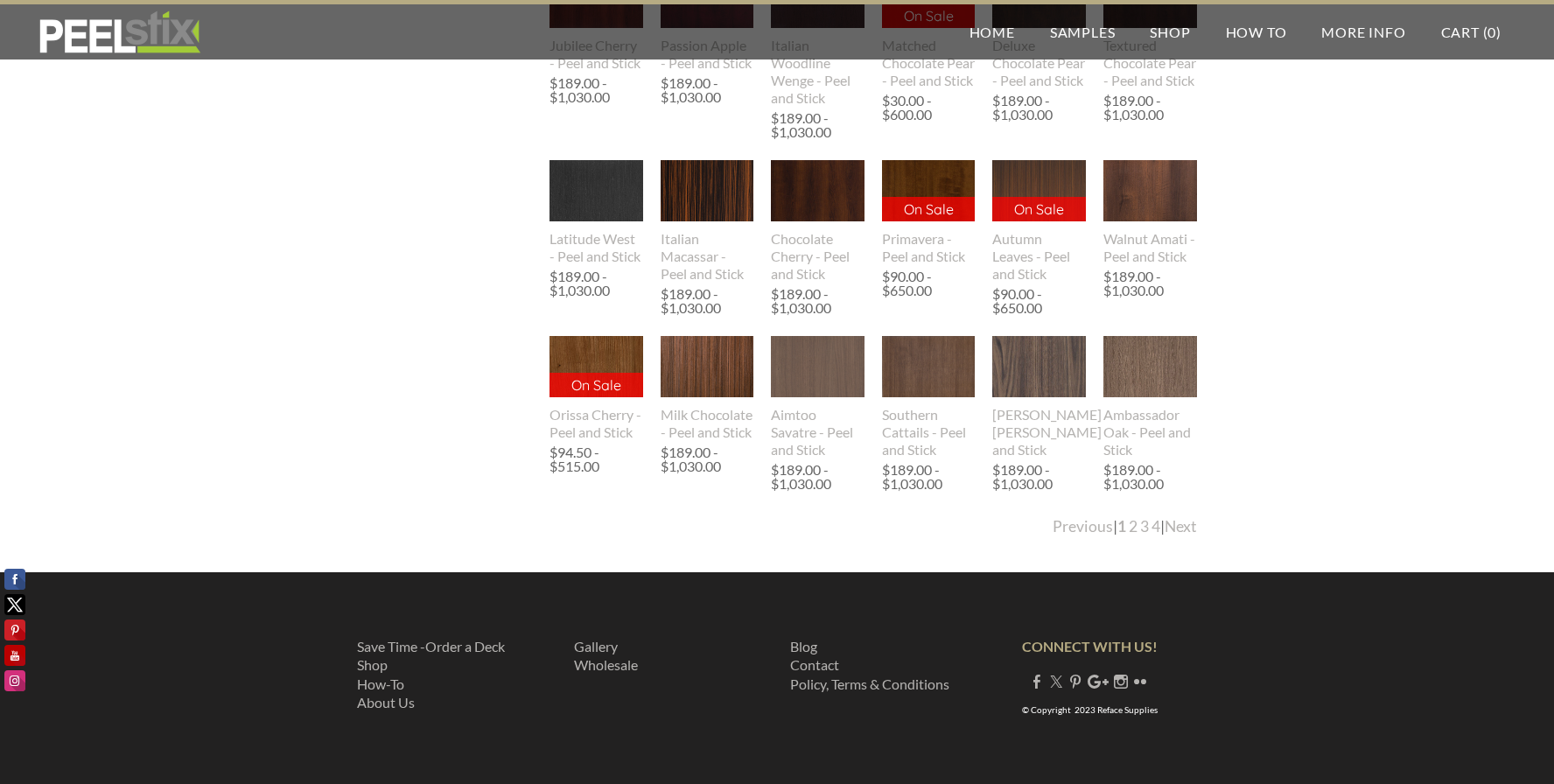
scroll to position [3284, 0]
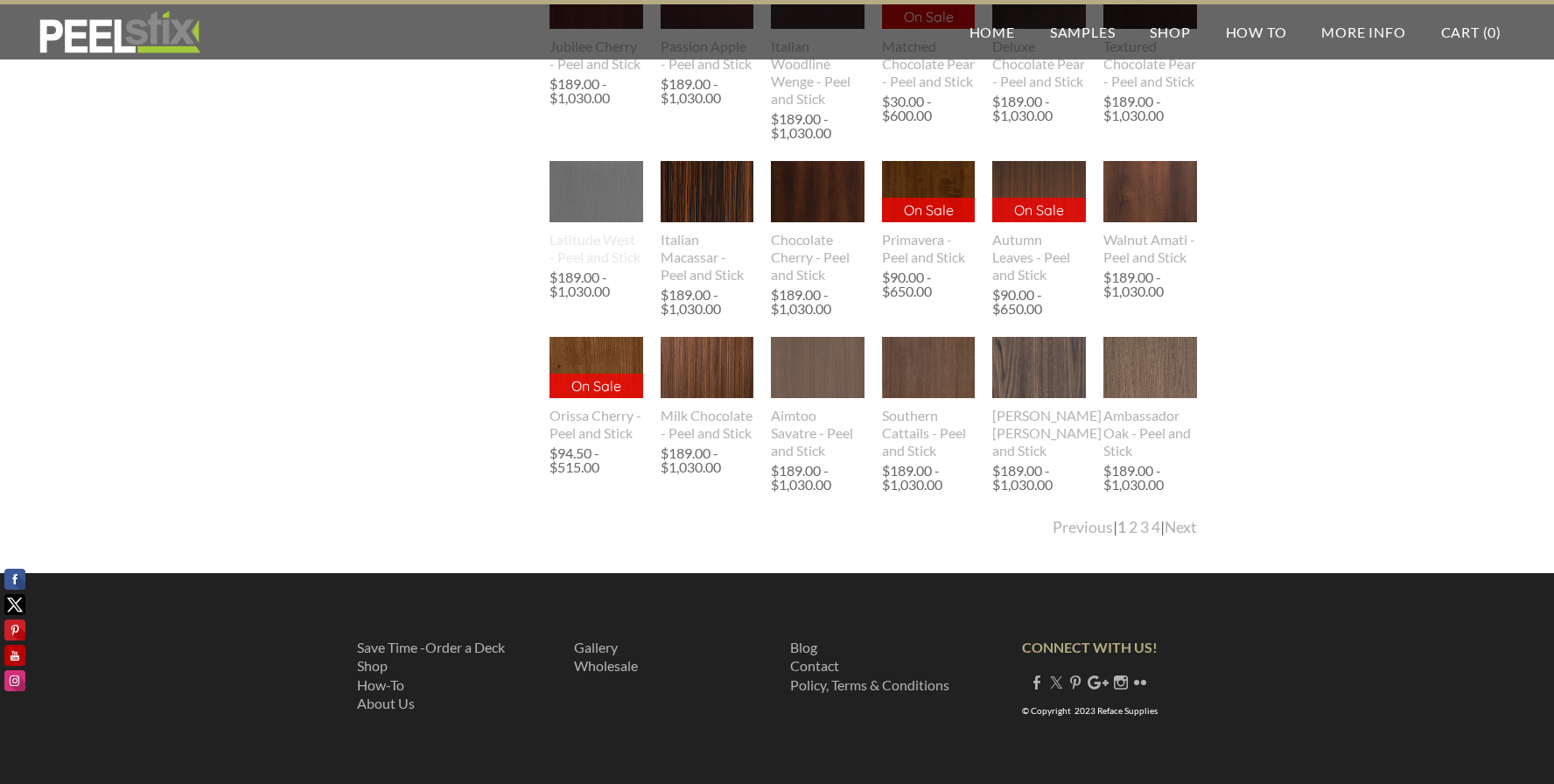
click at [580, 181] on img at bounding box center [596, 192] width 93 height 62
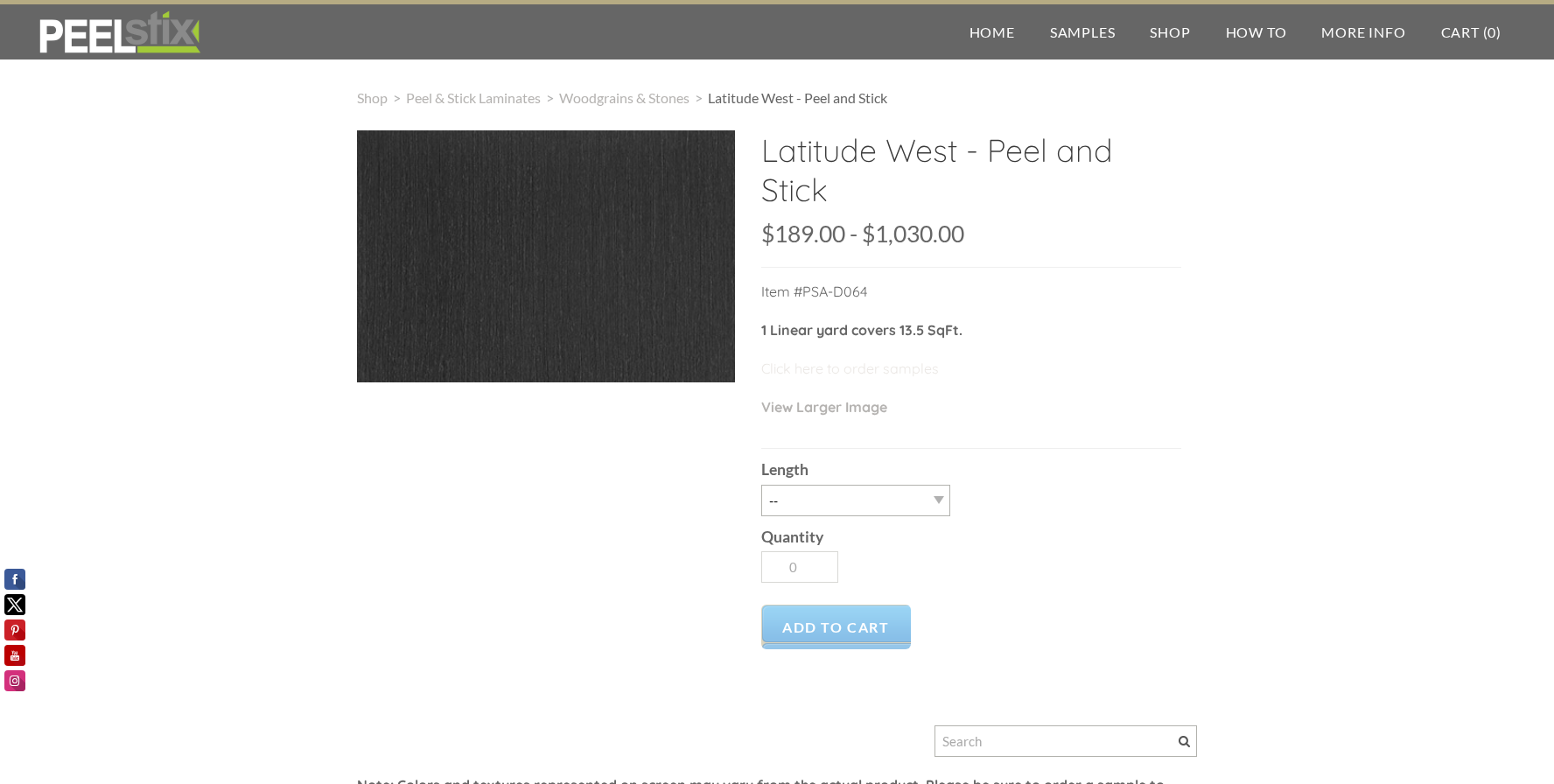
click at [835, 373] on link "Click here to order samples" at bounding box center [850, 369] width 178 height 18
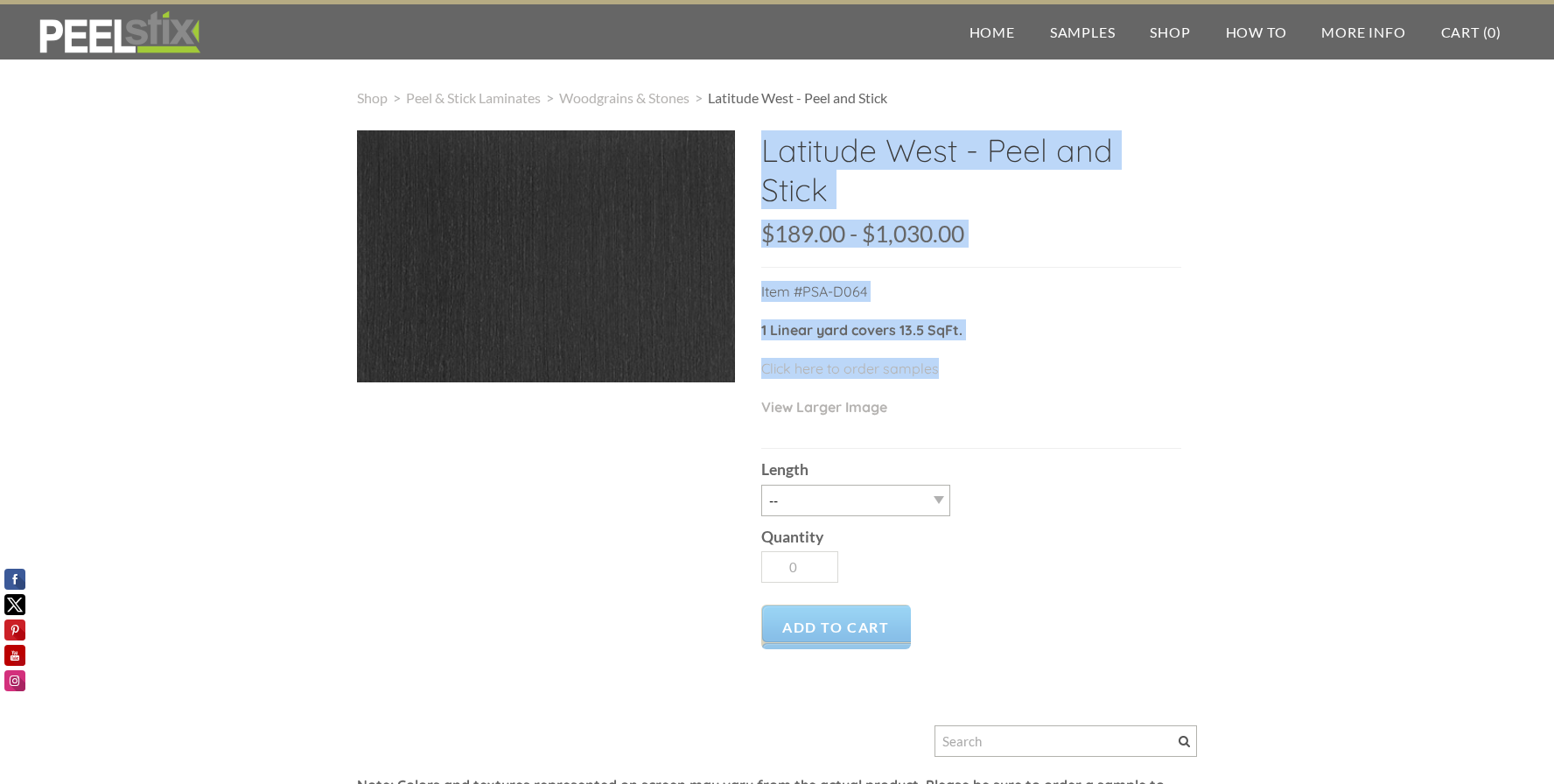
drag, startPoint x: 637, startPoint y: 388, endPoint x: 340, endPoint y: 218, distance: 342.2
click at [345, 223] on div "Shop > Peel & Stick Laminates > Woodgrains & Stones > Latitude West - Peel and …" at bounding box center [777, 559] width 1554 height 1013
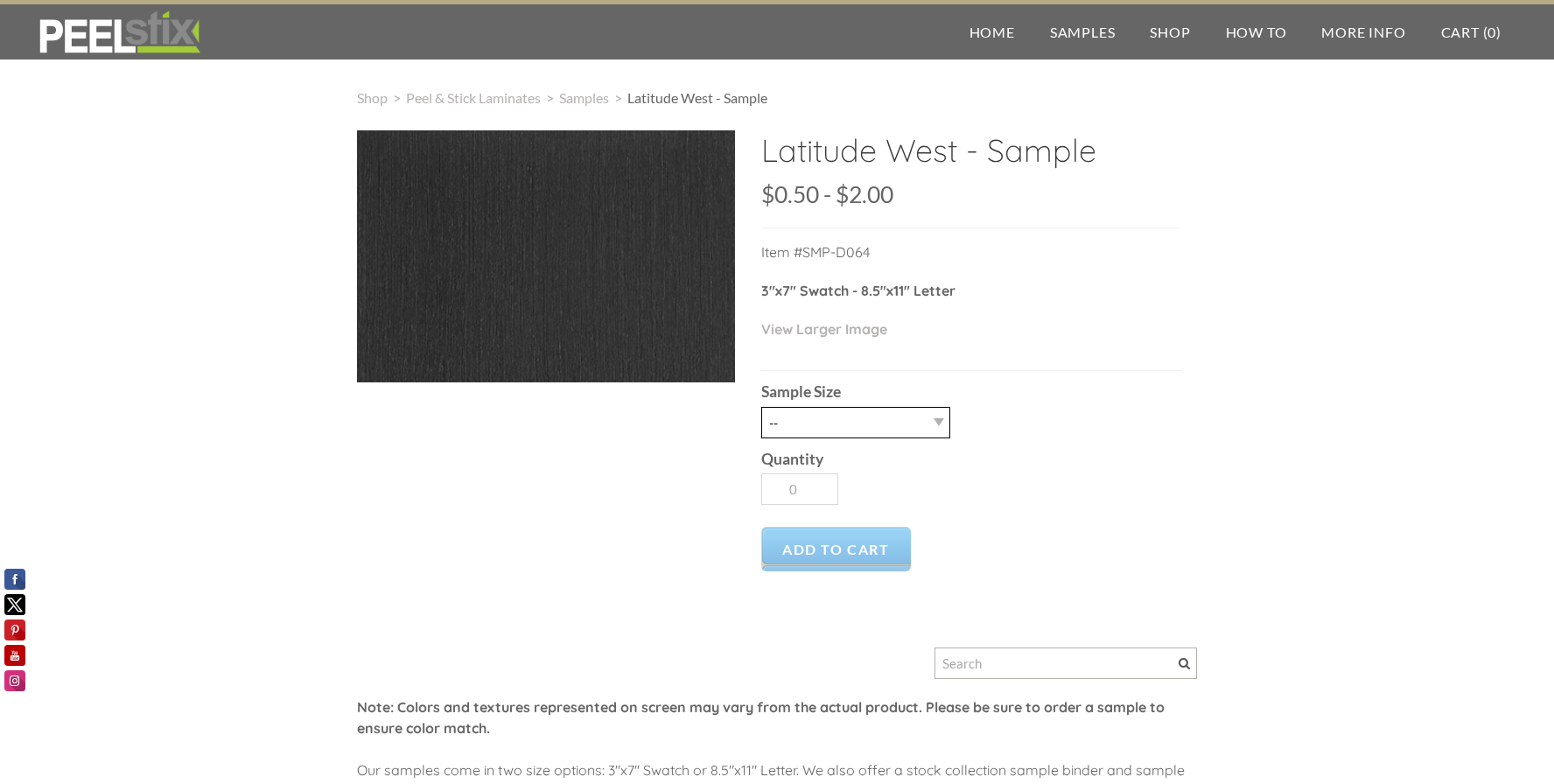
select select "2.5" X 7" (No Peel and Stick) Swatch"
type input "1"
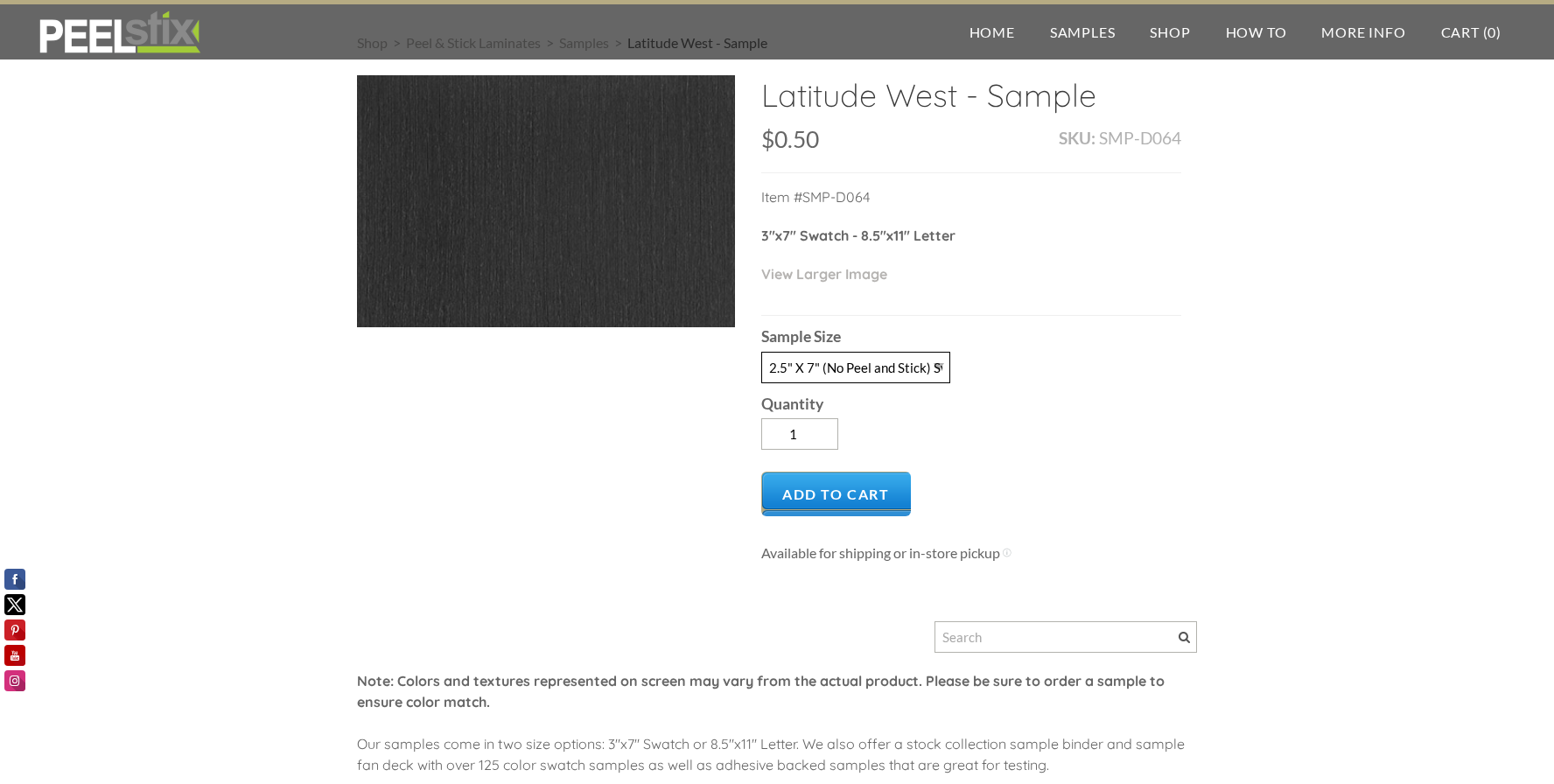
scroll to position [60, 0]
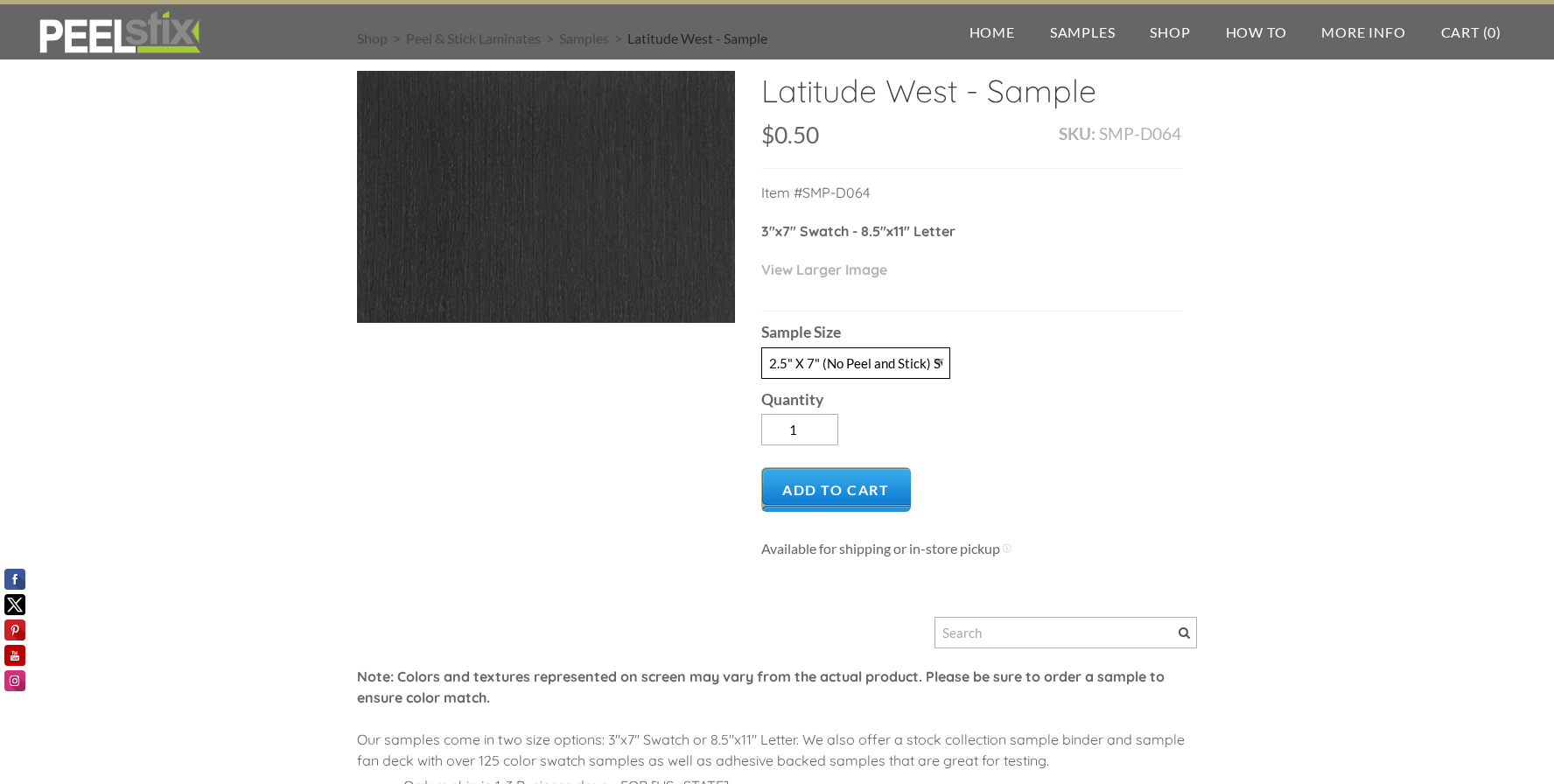
select select "8.5" X 11" (No Peel and Stick) Letter"
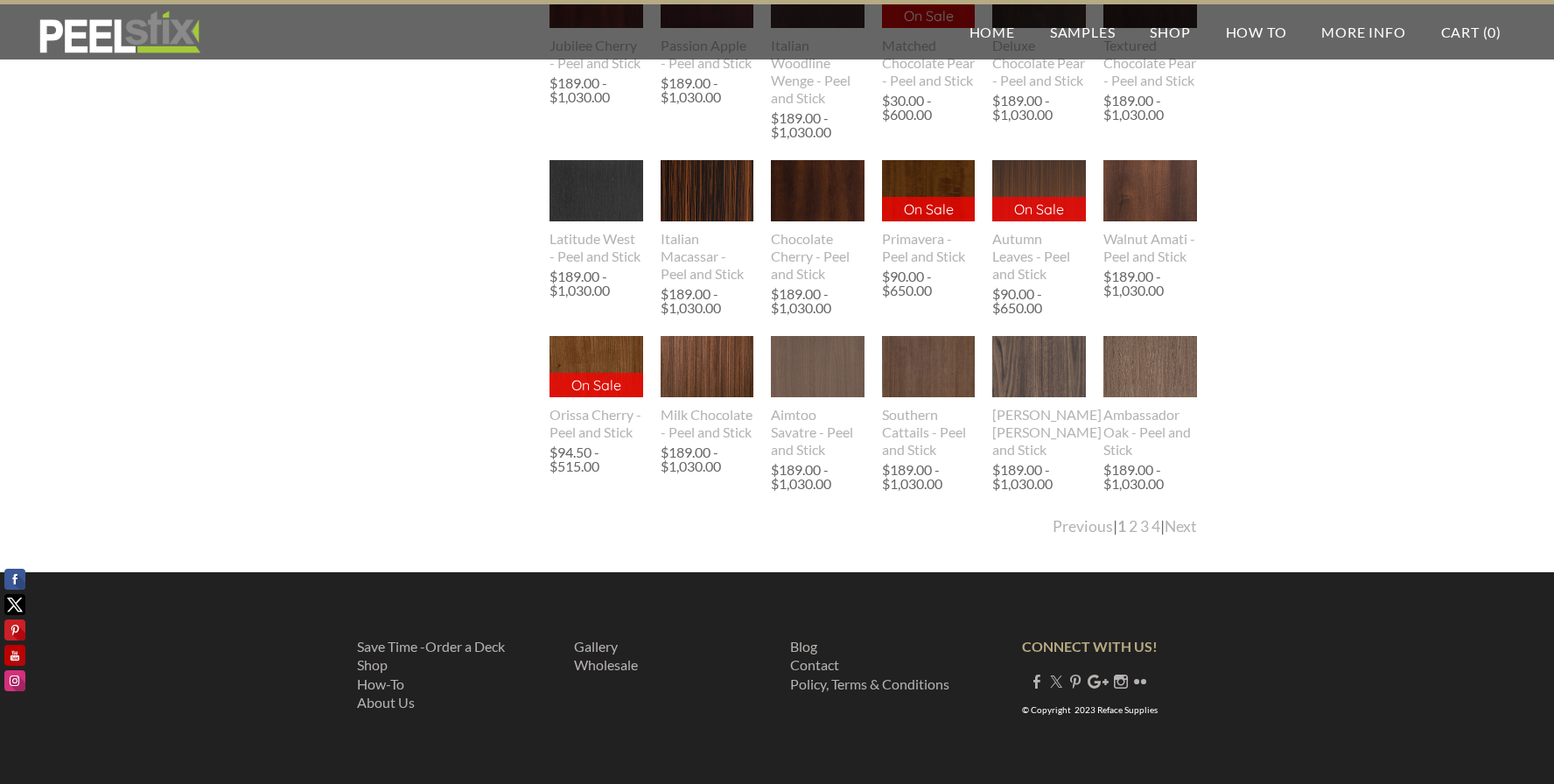
scroll to position [3284, 0]
click at [1174, 530] on link "Next" at bounding box center [1181, 527] width 32 height 19
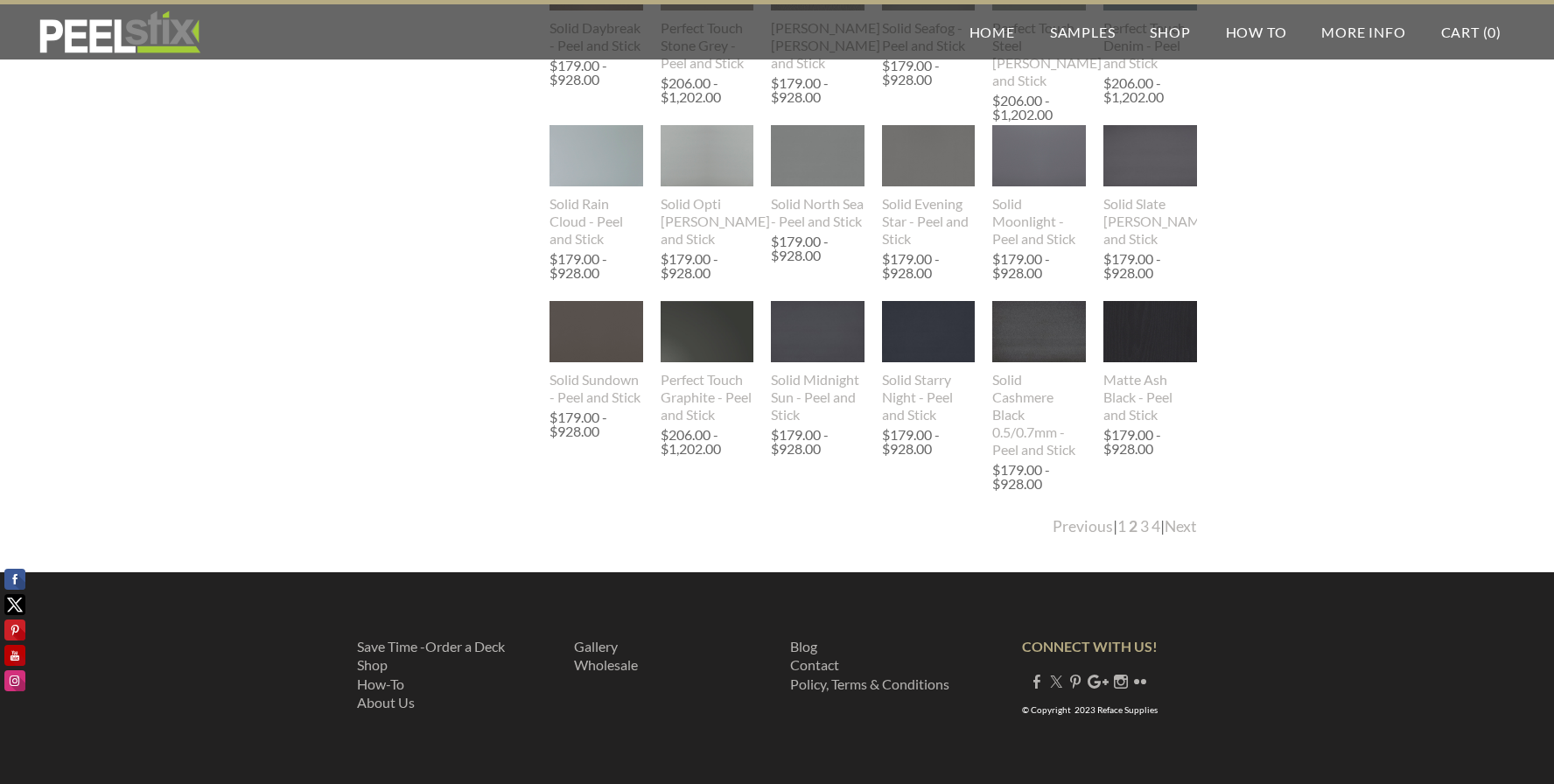
scroll to position [3249, 0]
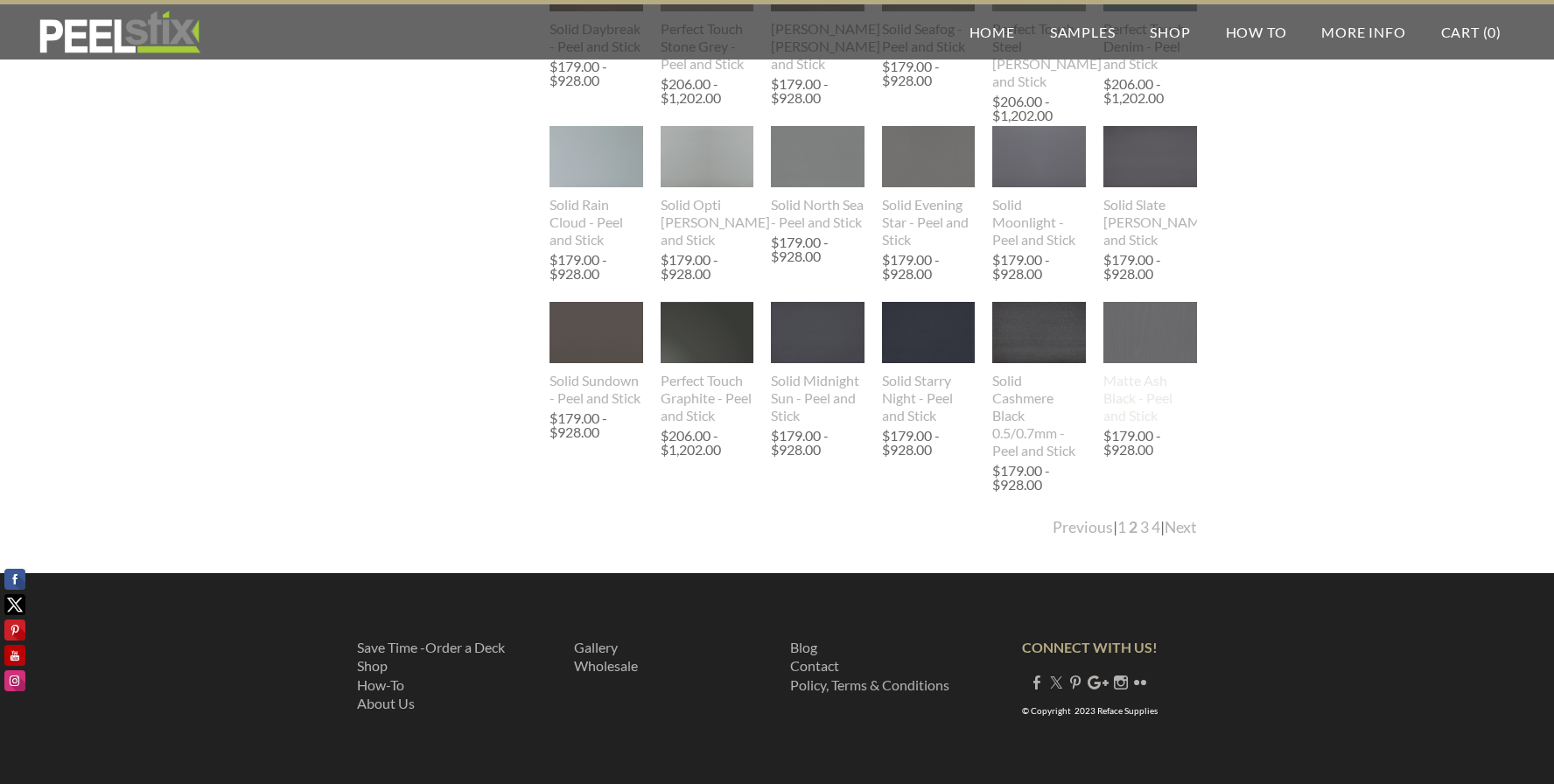
click at [1166, 330] on img at bounding box center [1149, 332] width 93 height 122
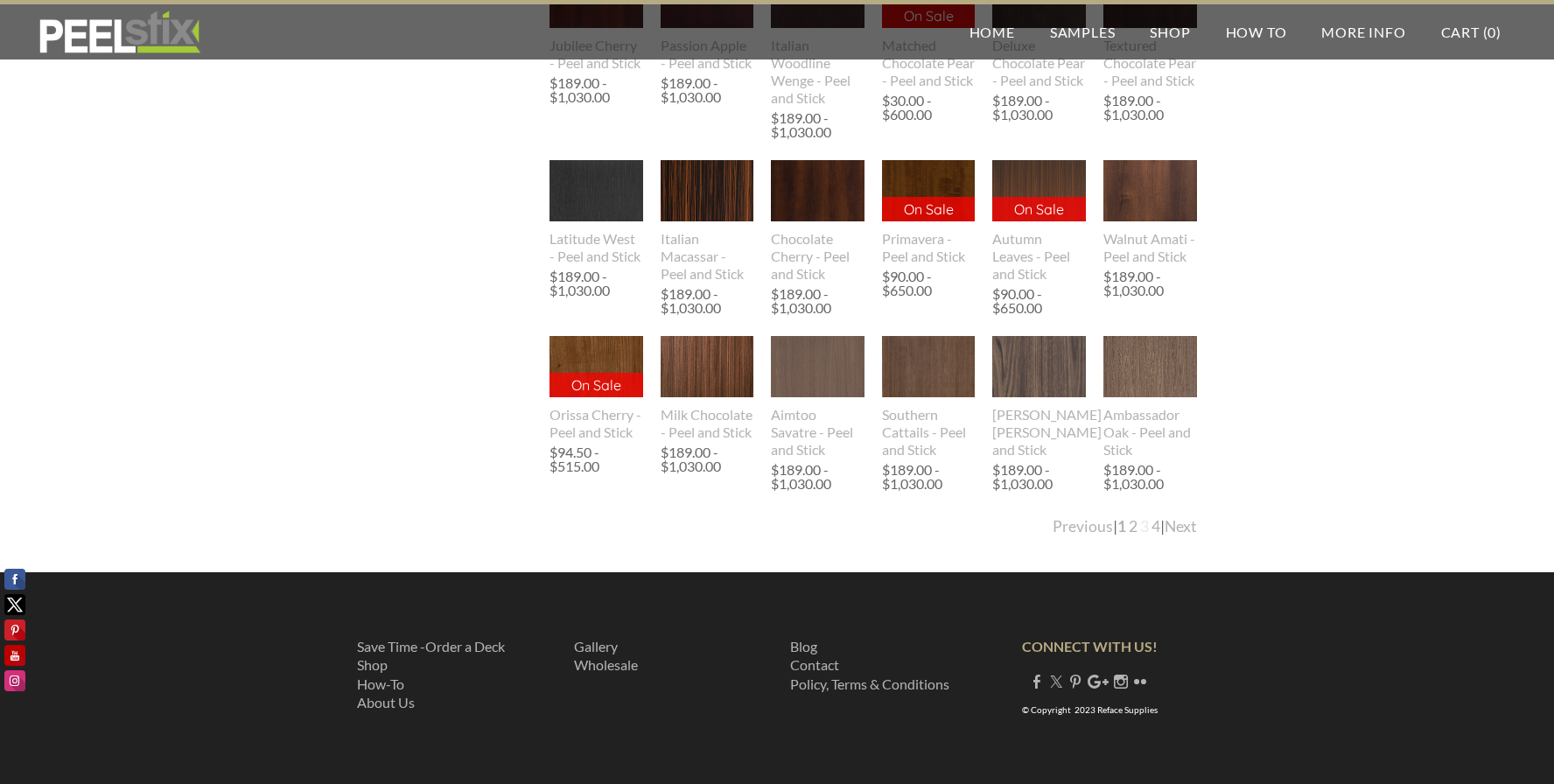
scroll to position [3284, 0]
click at [1129, 528] on link "2" at bounding box center [1133, 527] width 9 height 19
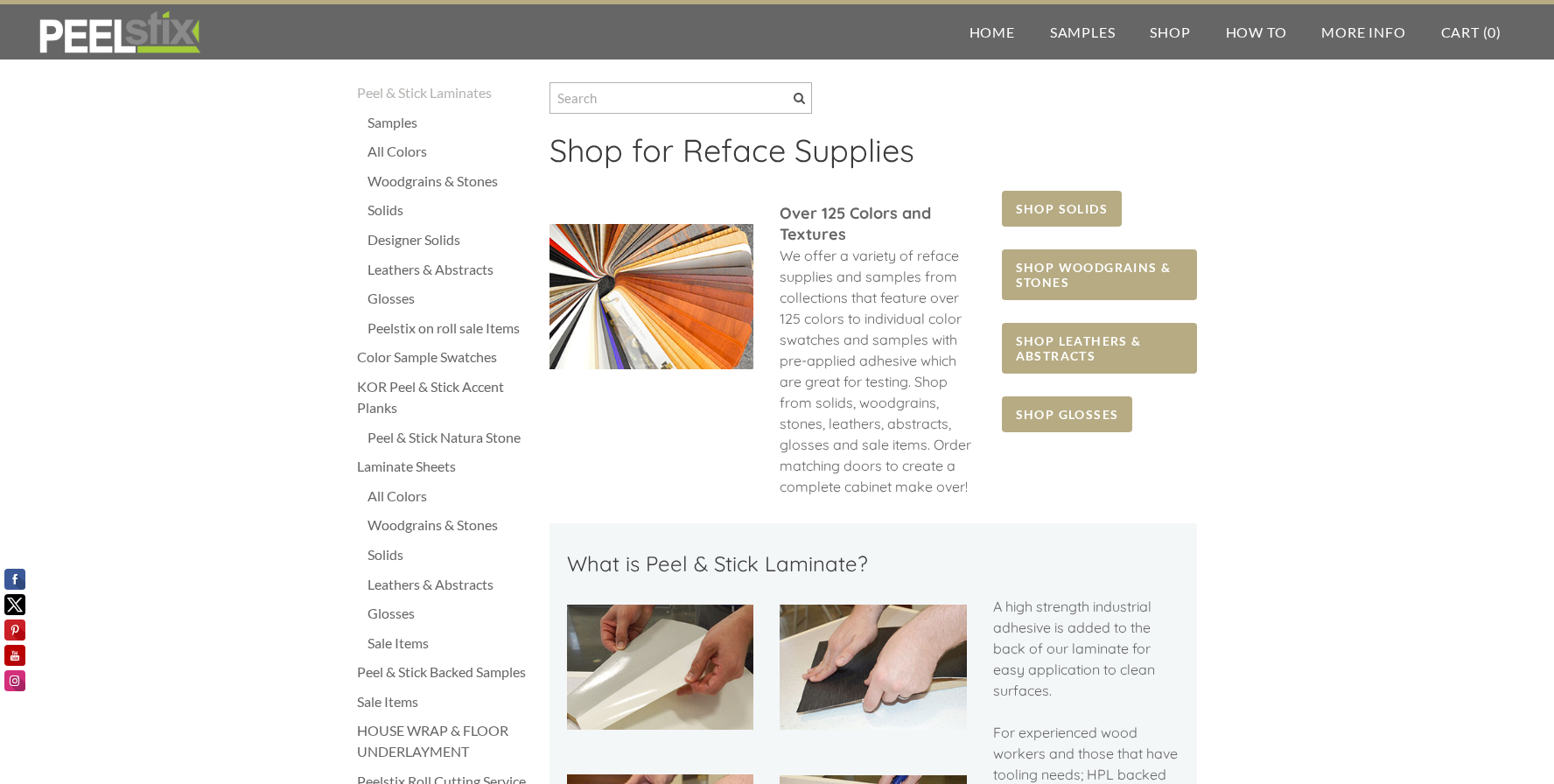
scroll to position [23, 0]
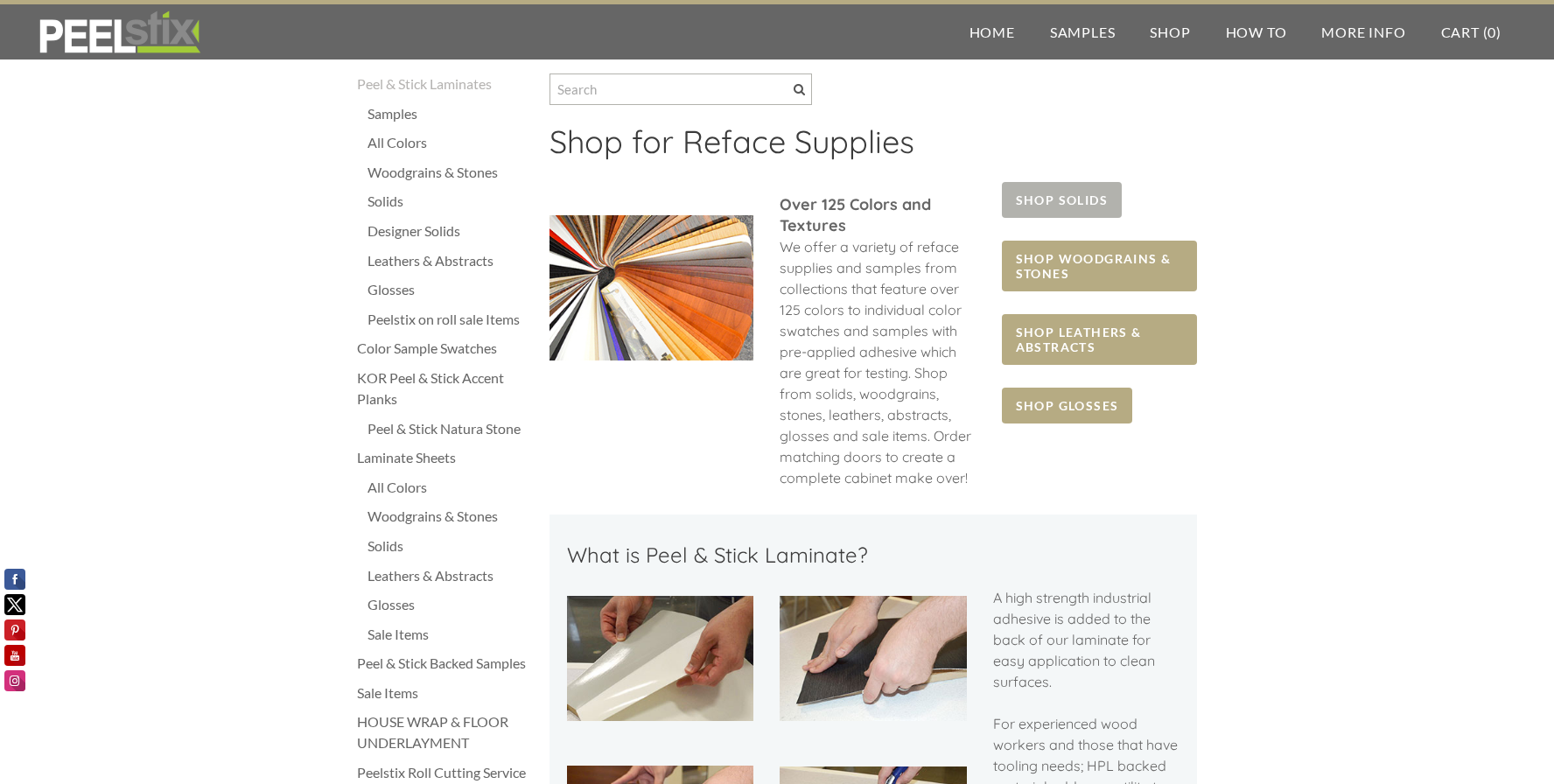
click at [1073, 202] on span "SHOP SOLIDS" at bounding box center [1061, 200] width 120 height 36
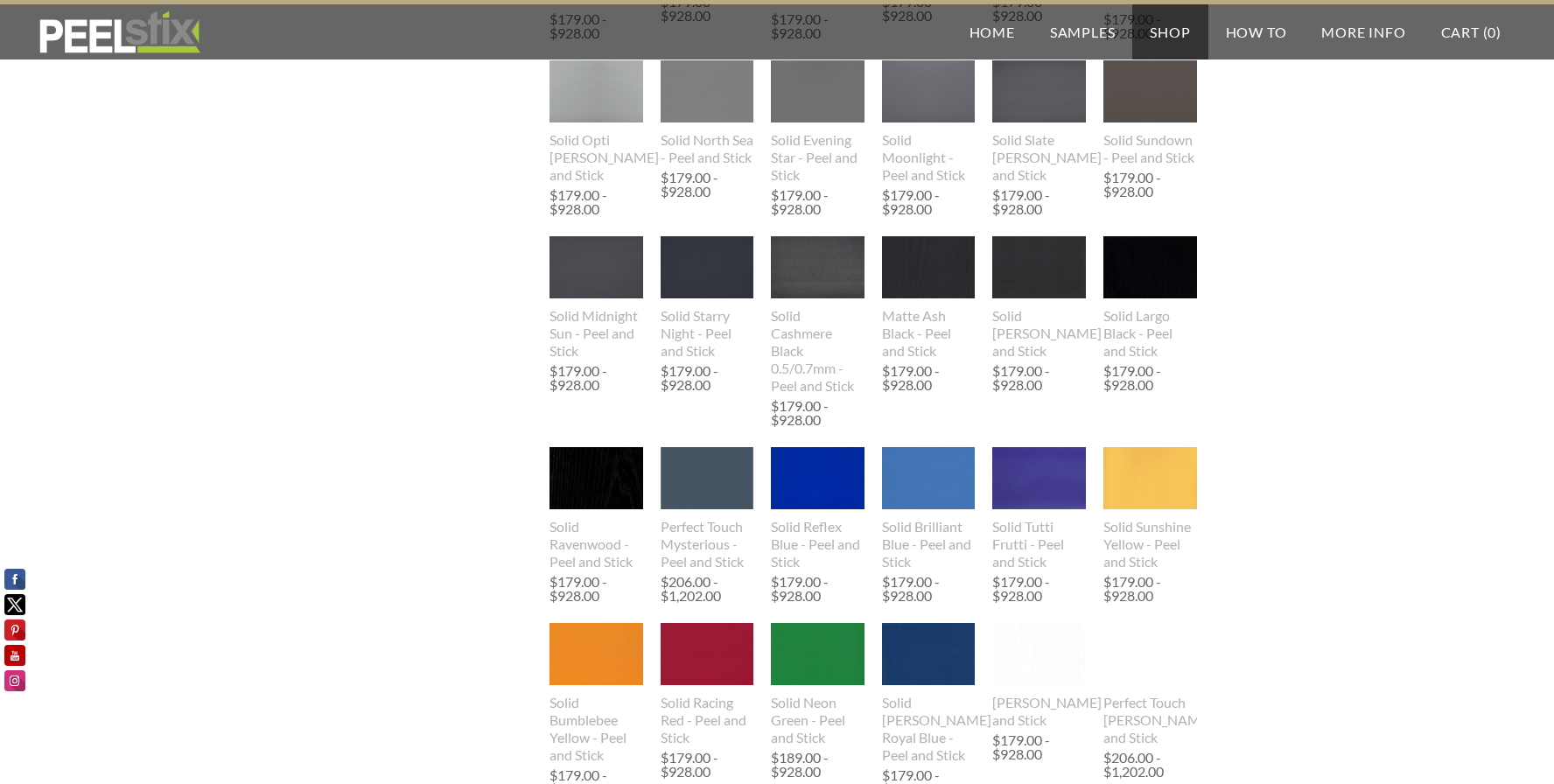
scroll to position [854, 0]
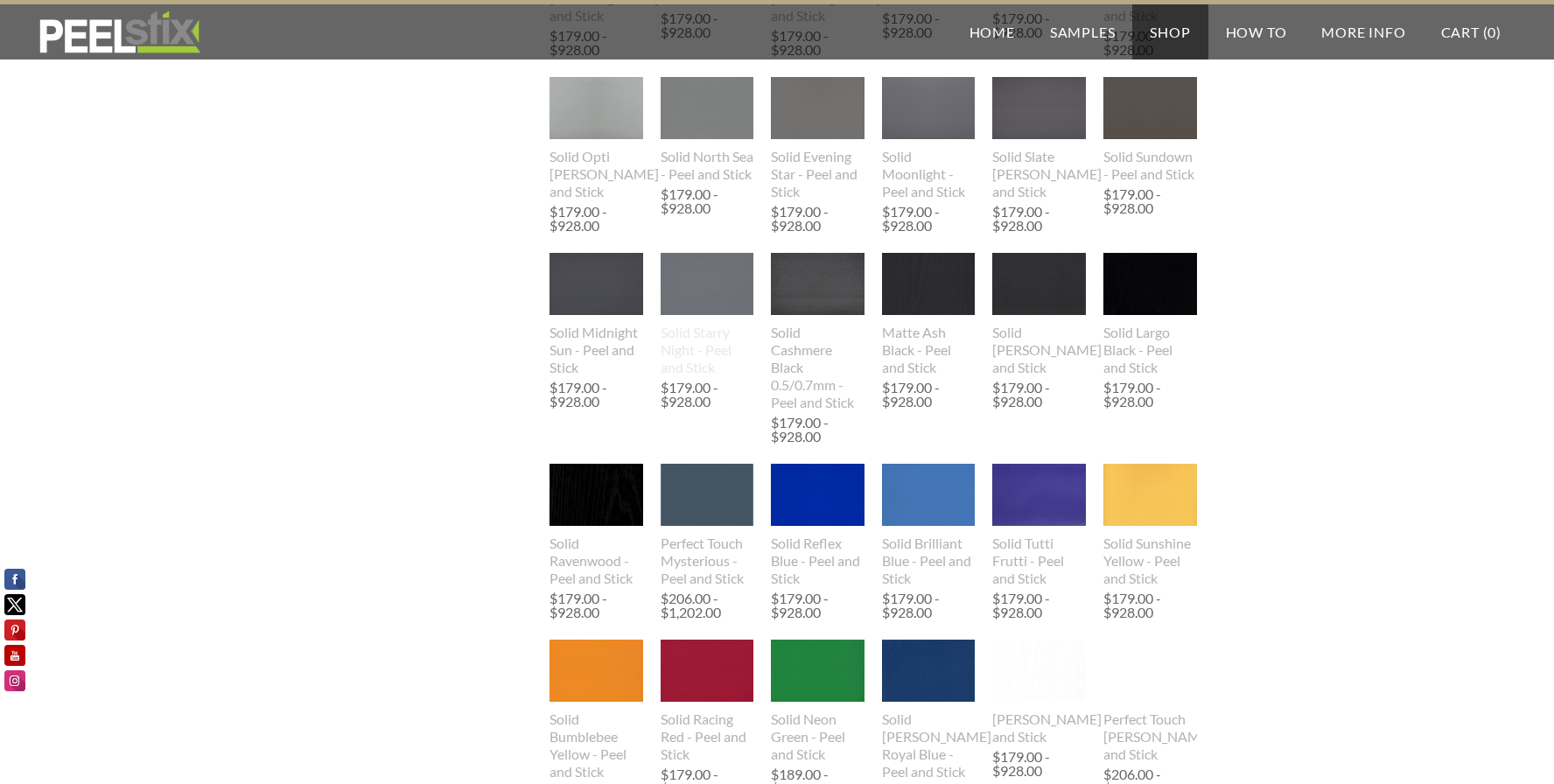
click at [733, 292] on img at bounding box center [707, 284] width 93 height 62
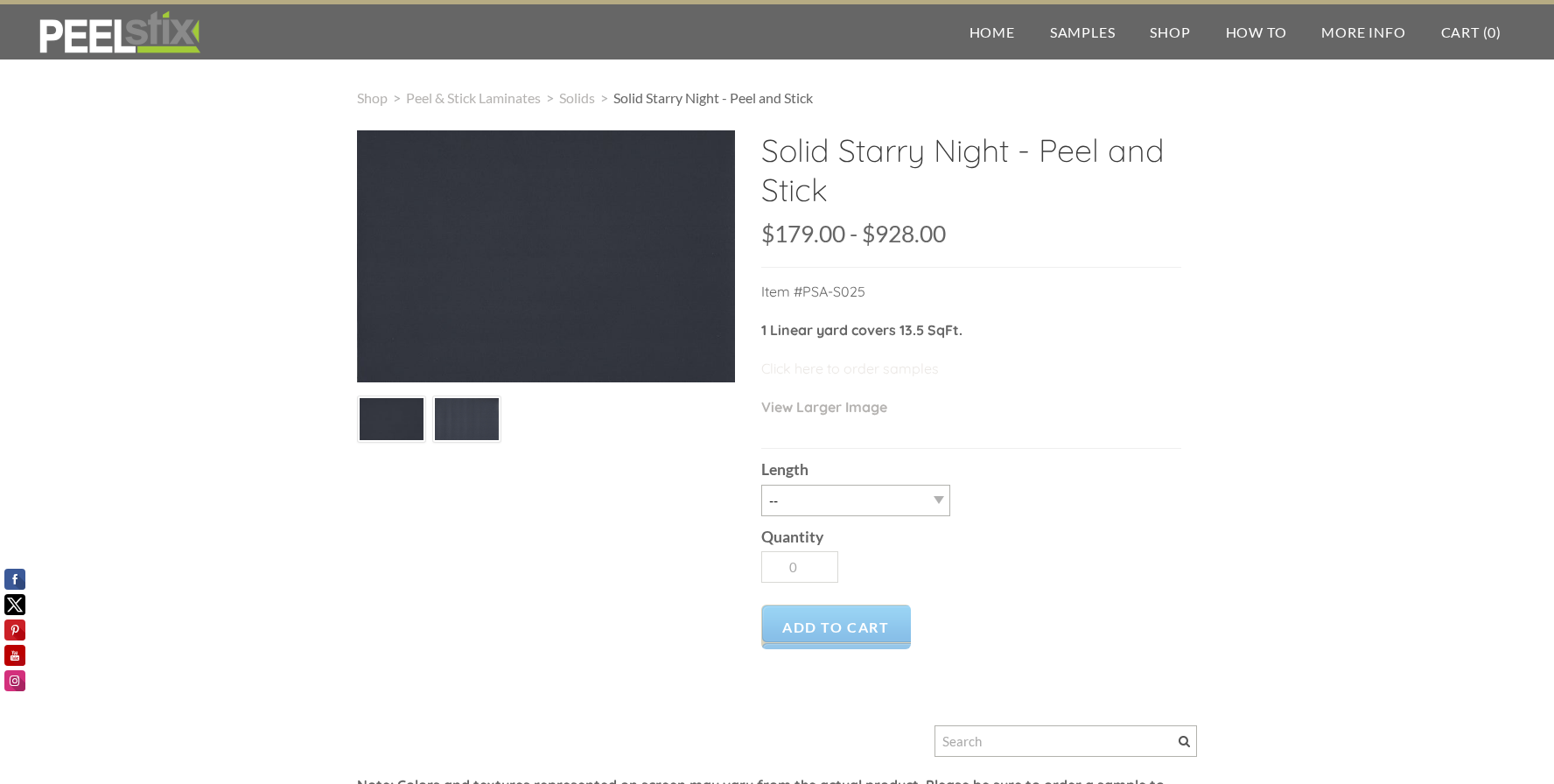
click at [832, 372] on link "Click here to order samples" at bounding box center [850, 369] width 178 height 18
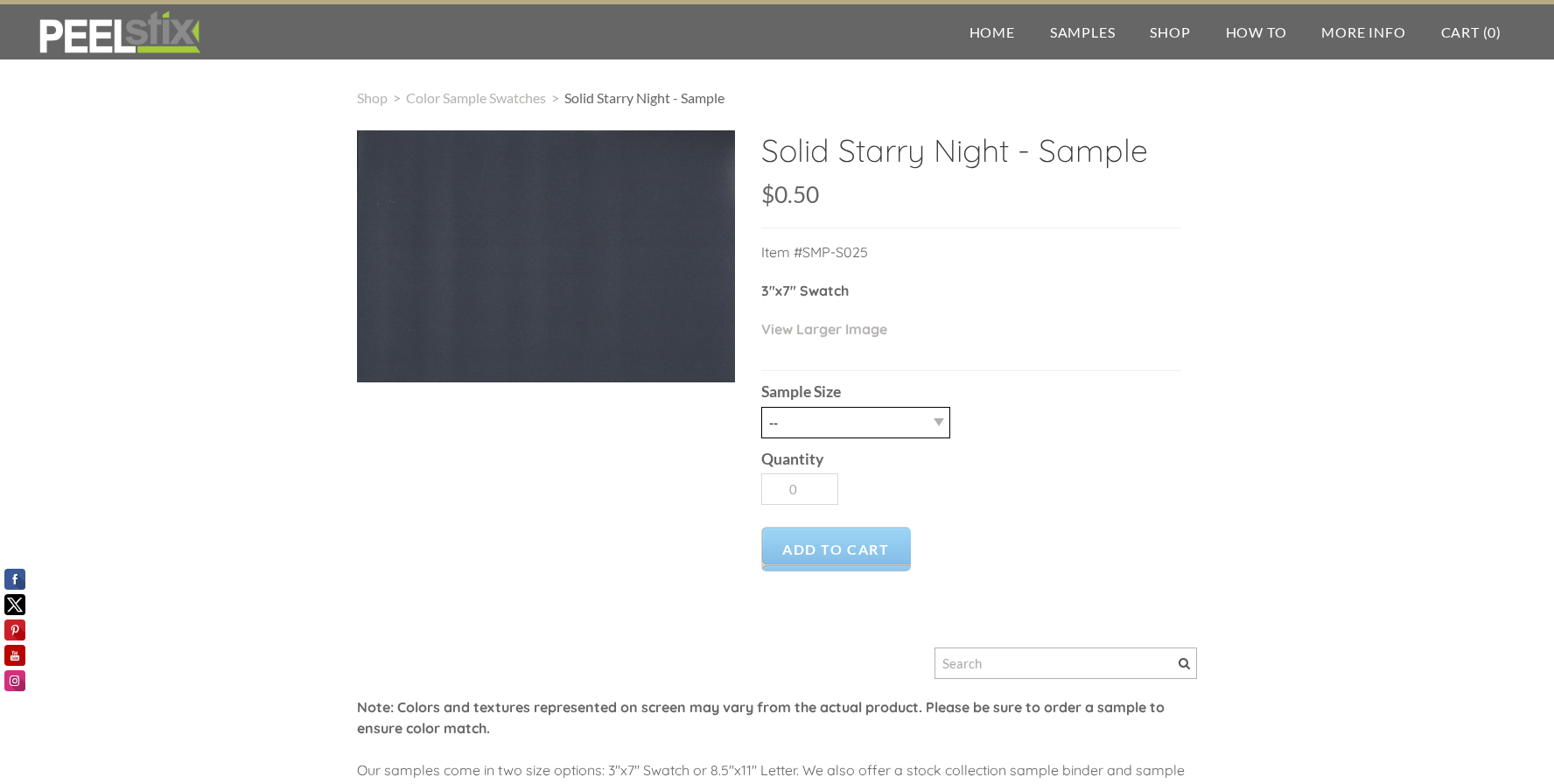
select select "2.5" X 7" (No Peel and Stick) Swatch"
type input "1"
